Goal: Communication & Community: Answer question/provide support

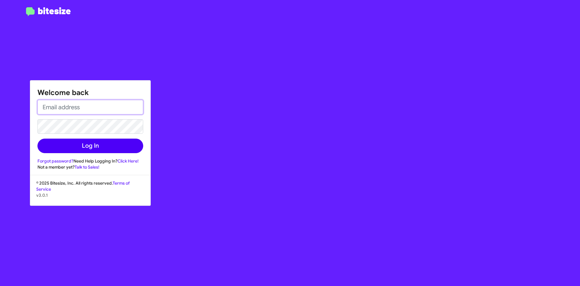
type input "[EMAIL_ADDRESS][DOMAIN_NAME]"
click at [71, 143] on button "Log In" at bounding box center [90, 145] width 106 height 15
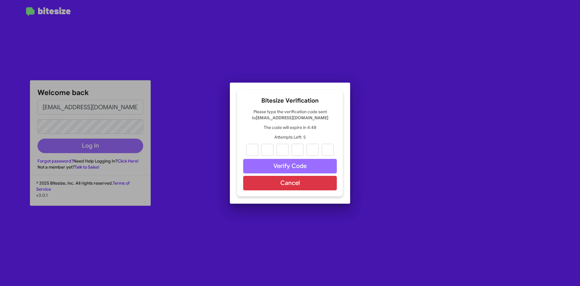
paste input "2"
type input "3"
type input "6"
type input "4"
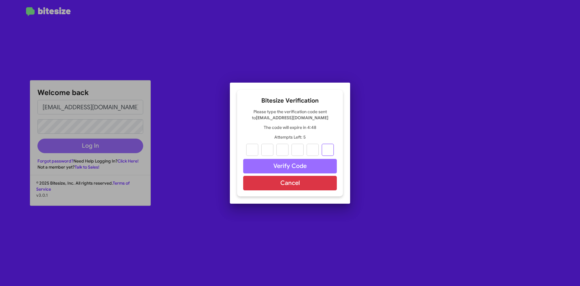
type input "4"
type input "2"
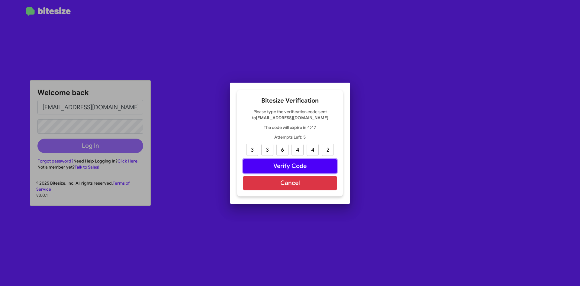
click at [317, 161] on button "Verify Code" at bounding box center [290, 166] width 94 height 15
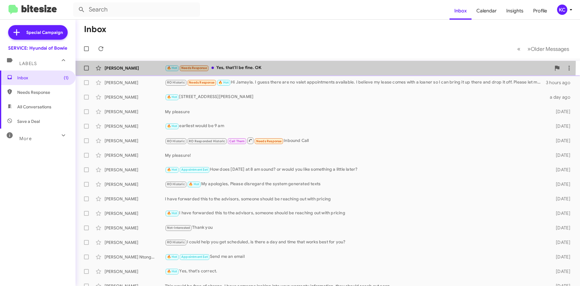
click at [174, 62] on div "[PERSON_NAME] 🔥 Hot Needs Response Yes, that'll be fine. OK 27 minutes ago" at bounding box center [327, 68] width 495 height 12
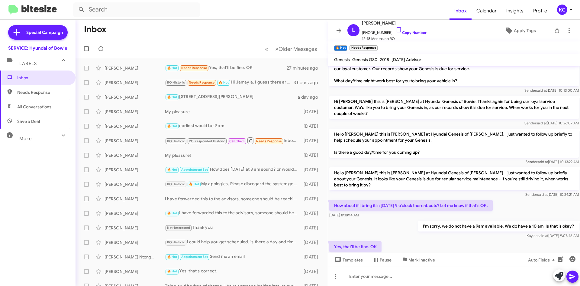
scroll to position [22, 0]
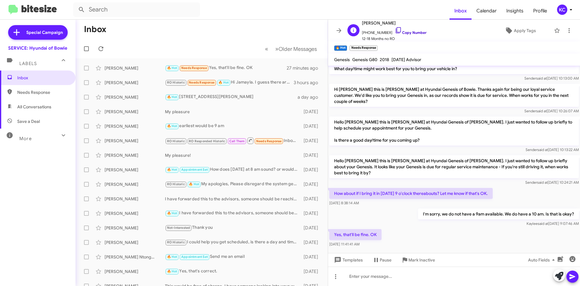
click at [395, 28] on icon at bounding box center [398, 30] width 7 height 7
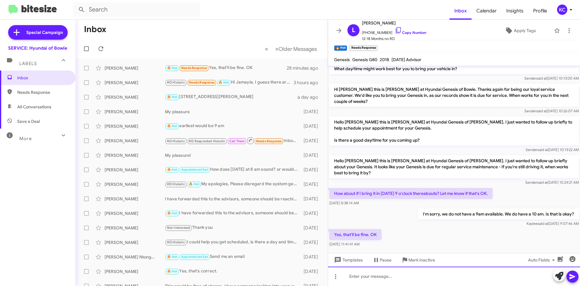
click at [391, 276] on div at bounding box center [454, 275] width 252 height 19
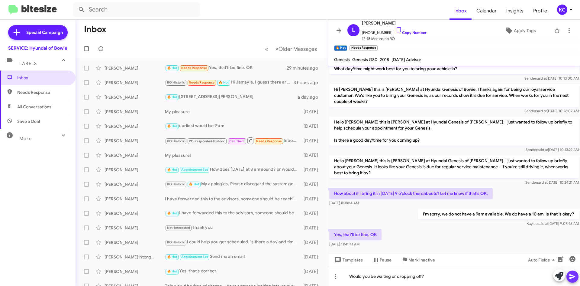
click at [569, 276] on icon at bounding box center [572, 276] width 7 height 7
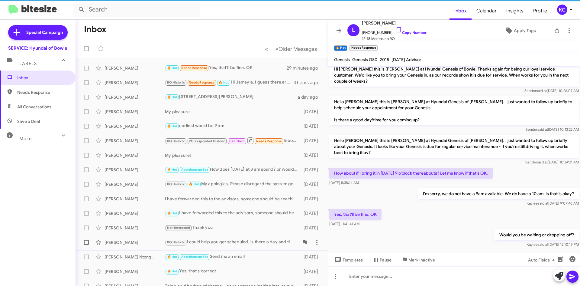
scroll to position [44, 0]
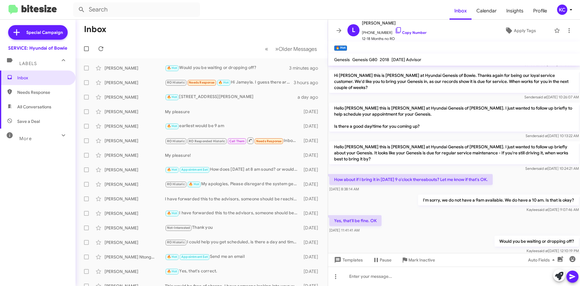
scroll to position [44, 0]
